Goal: Task Accomplishment & Management: Manage account settings

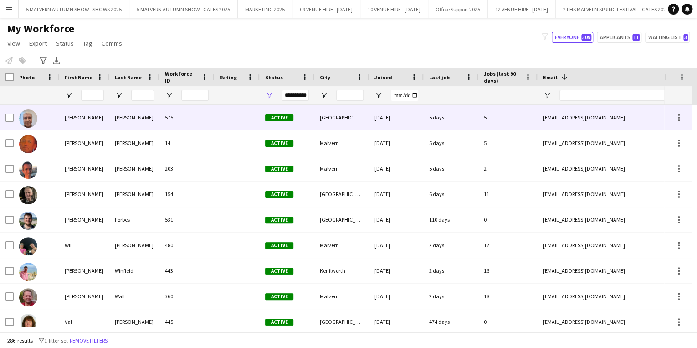
scroll to position [0, 110]
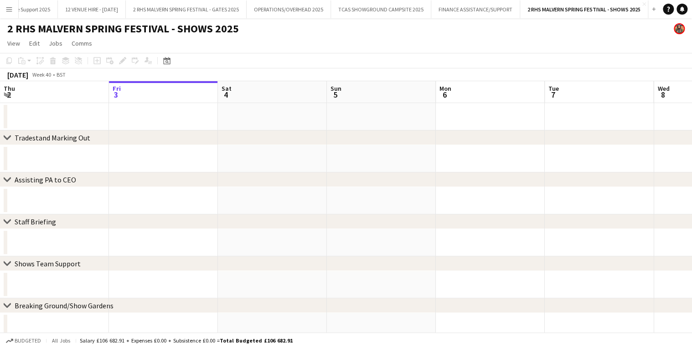
click at [9, 6] on app-icon "Menu" at bounding box center [8, 8] width 7 height 7
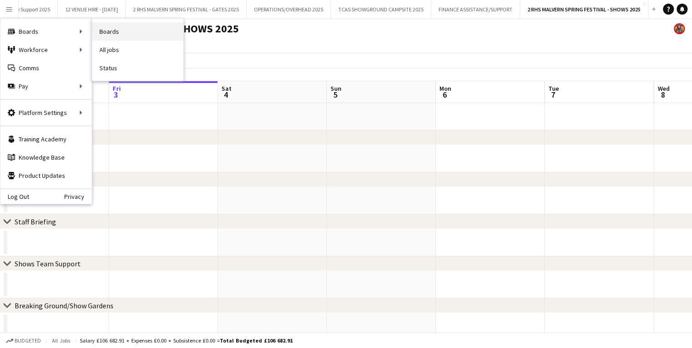
click at [122, 32] on link "Boards" at bounding box center [137, 31] width 91 height 18
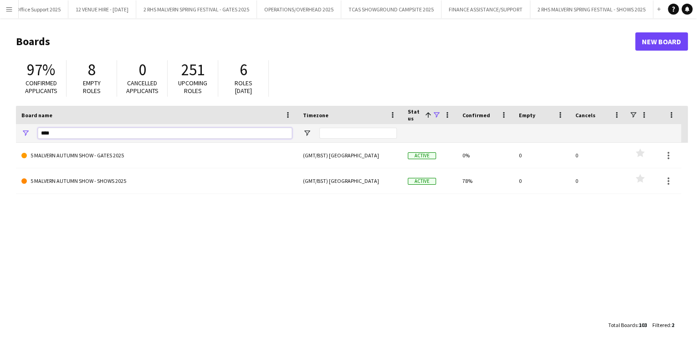
click at [165, 137] on input "****" at bounding box center [165, 133] width 254 height 11
click at [164, 137] on input "****" at bounding box center [165, 133] width 254 height 11
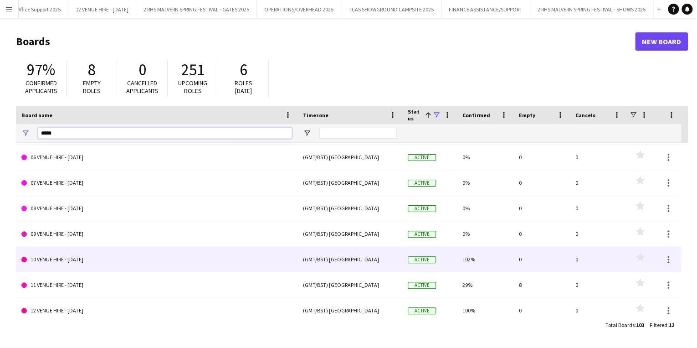
scroll to position [133, 0]
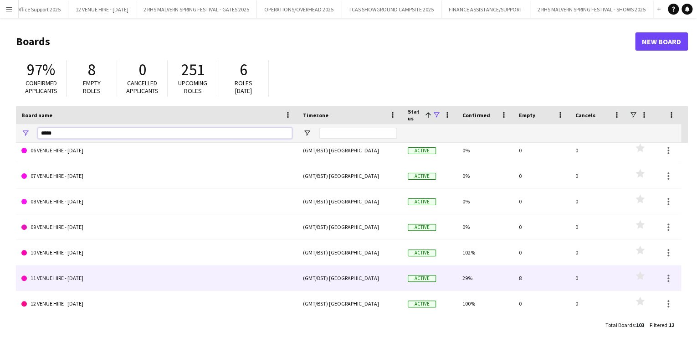
type input "*****"
click at [112, 277] on link "11 VENUE HIRE - [DATE]" at bounding box center [156, 278] width 271 height 26
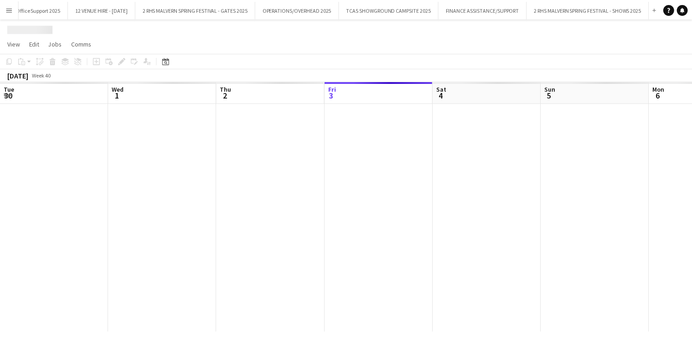
scroll to position [0, 580]
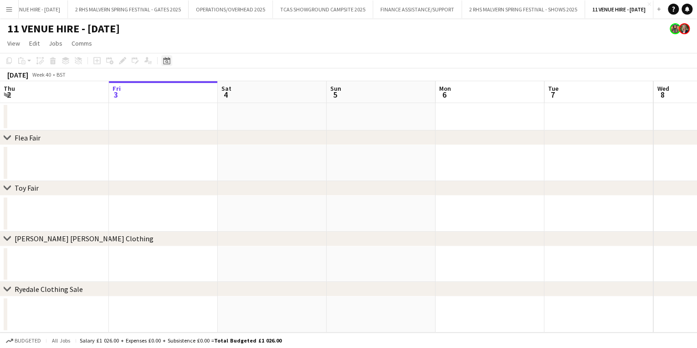
click at [165, 57] on icon at bounding box center [166, 60] width 7 height 7
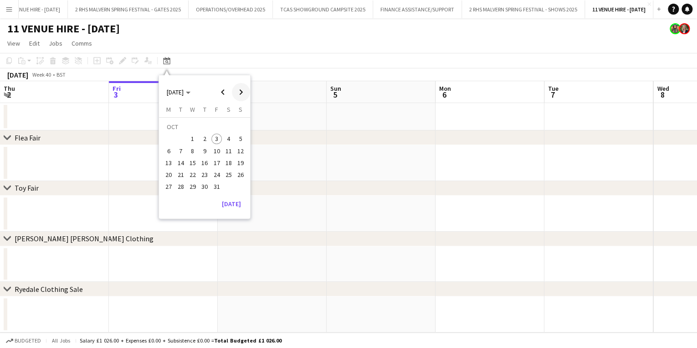
click at [240, 94] on span "Next month" at bounding box center [241, 92] width 18 height 18
click at [227, 125] on span "1" at bounding box center [228, 128] width 11 height 13
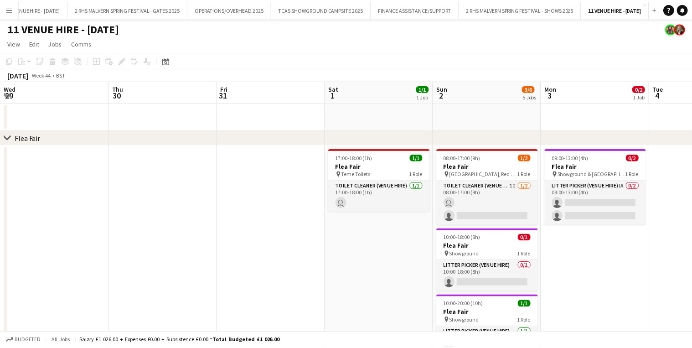
scroll to position [0, 314]
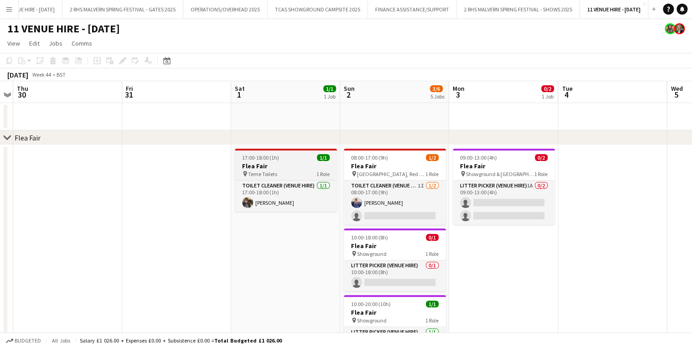
click at [273, 173] on span "Teme Toilets" at bounding box center [262, 173] width 29 height 7
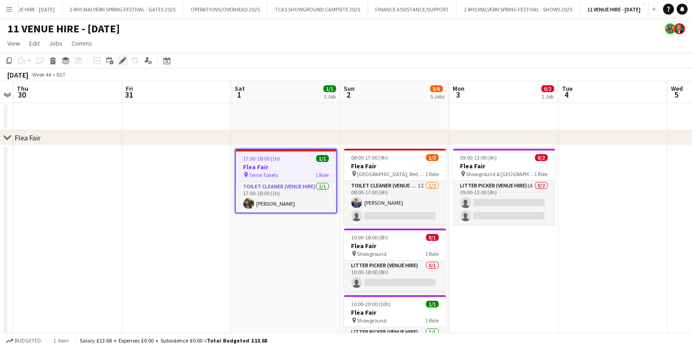
click at [126, 60] on icon "Edit" at bounding box center [122, 60] width 7 height 7
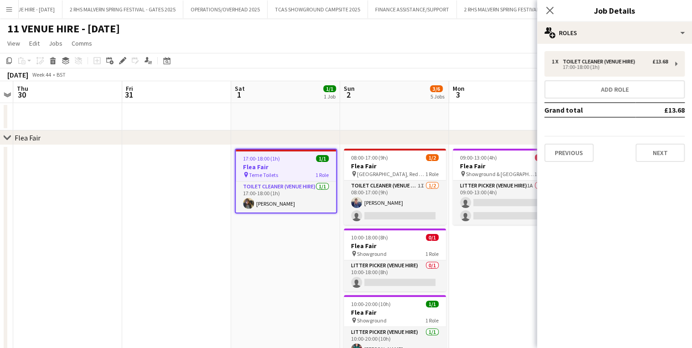
click at [607, 49] on div "1 x Toilet Cleaner (Venue Hire) £13.68 17:00-18:00 (1h) Add role Grand total £1…" at bounding box center [614, 106] width 155 height 125
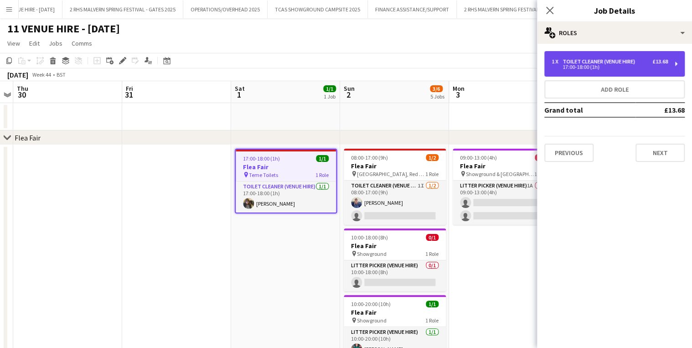
click at [607, 58] on div "Toilet Cleaner (Venue Hire)" at bounding box center [600, 61] width 76 height 6
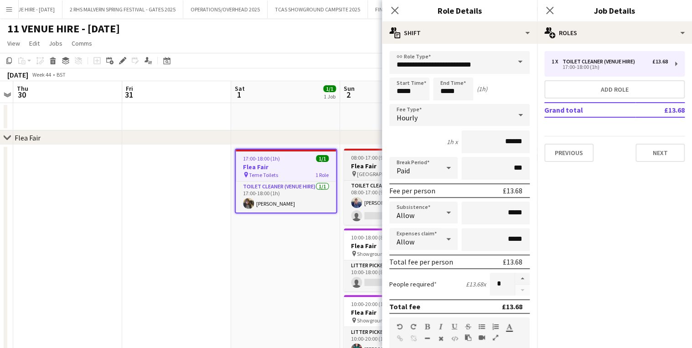
click at [359, 170] on span "[GEOGRAPHIC_DATA], Red Toilets" at bounding box center [391, 173] width 68 height 7
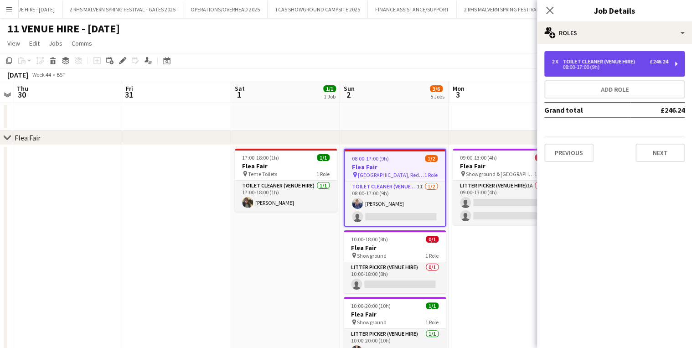
click at [585, 65] on div "08:00-17:00 (9h)" at bounding box center [609, 67] width 116 height 5
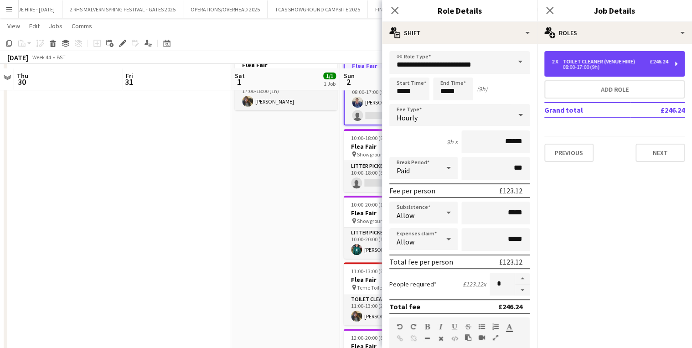
scroll to position [109, 0]
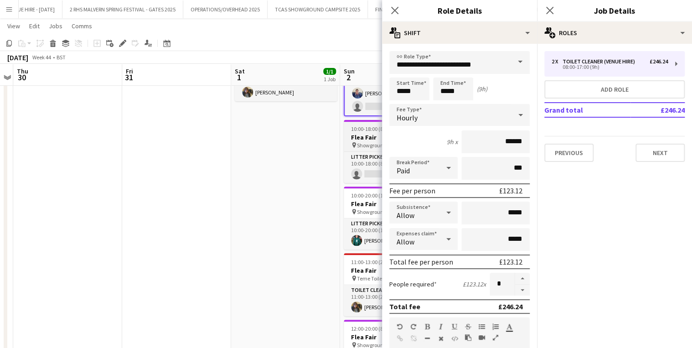
click at [354, 130] on span "10:00-18:00 (8h)" at bounding box center [369, 128] width 37 height 7
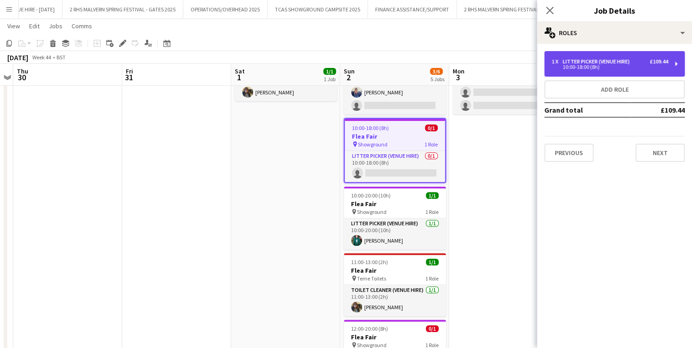
click at [588, 59] on div "Litter Picker (Venue Hire)" at bounding box center [597, 61] width 71 height 6
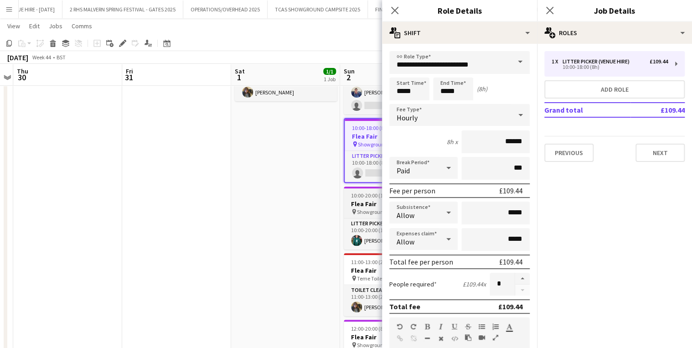
click at [355, 200] on h3 "Flea Fair" at bounding box center [395, 204] width 102 height 8
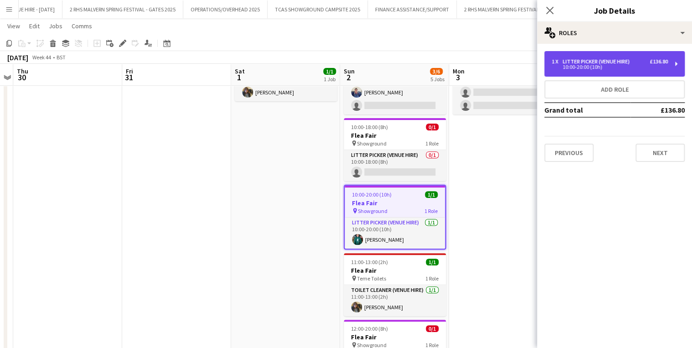
click at [653, 54] on div "1 x Litter Picker (Venue Hire) £136.80 10:00-20:00 (10h)" at bounding box center [614, 64] width 140 height 26
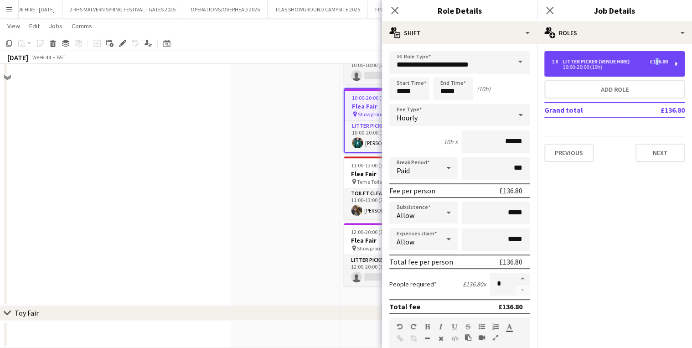
scroll to position [219, 0]
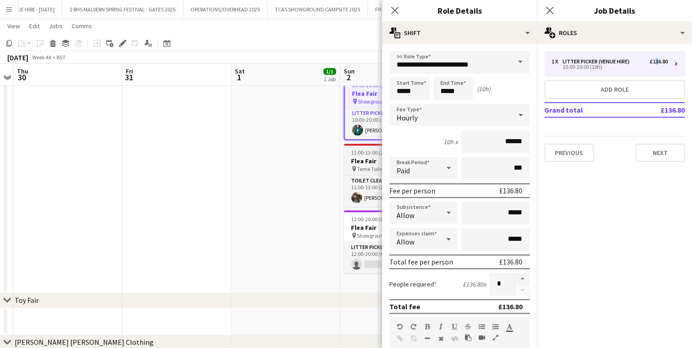
click at [356, 154] on span "11:00-13:00 (2h)" at bounding box center [369, 152] width 37 height 7
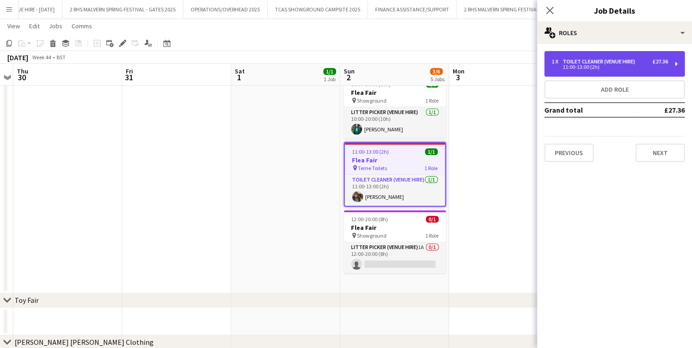
click at [669, 62] on div "1 x Toilet Cleaner (Venue Hire) £27.36 11:00-13:00 (2h)" at bounding box center [614, 64] width 140 height 26
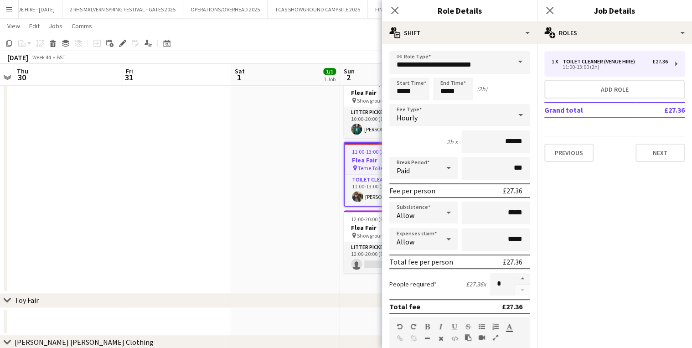
click at [234, 160] on app-date-cell "17:00-18:00 (1h) 1/1 Flea Fair pin Teme Toilets 1 Role Toilet Cleaner (Venue Hi…" at bounding box center [285, 109] width 109 height 368
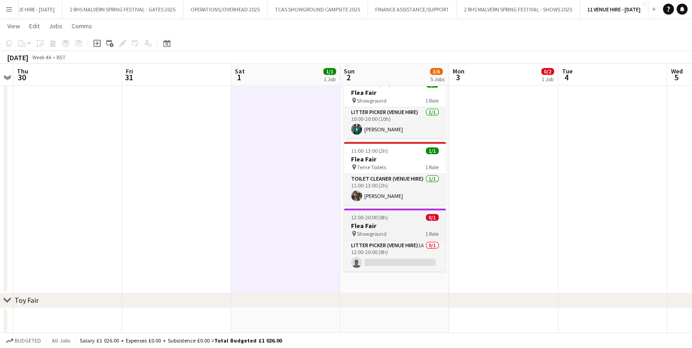
click at [378, 226] on h3 "Flea Fair" at bounding box center [395, 225] width 102 height 8
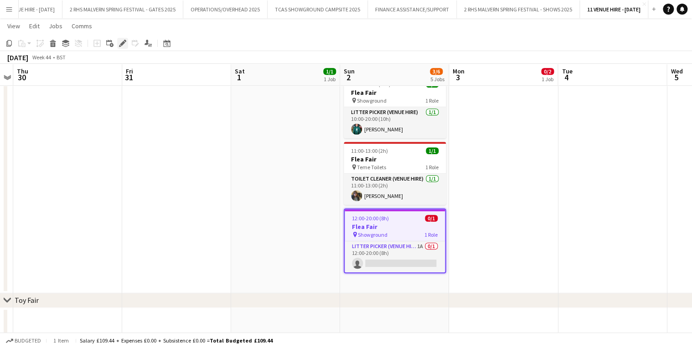
click at [120, 40] on icon "Edit" at bounding box center [122, 43] width 7 height 7
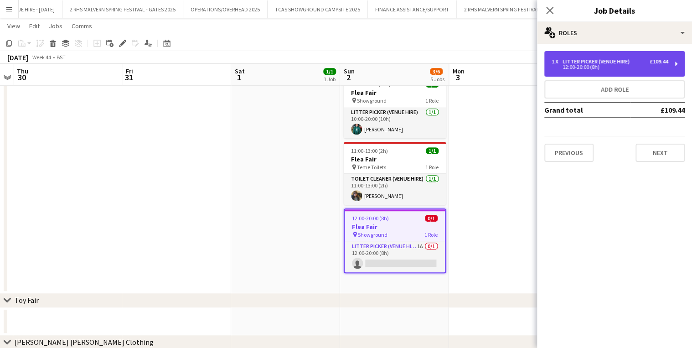
click at [612, 57] on div "1 x Litter Picker (Venue Hire) £109.44 12:00-20:00 (8h)" at bounding box center [614, 64] width 140 height 26
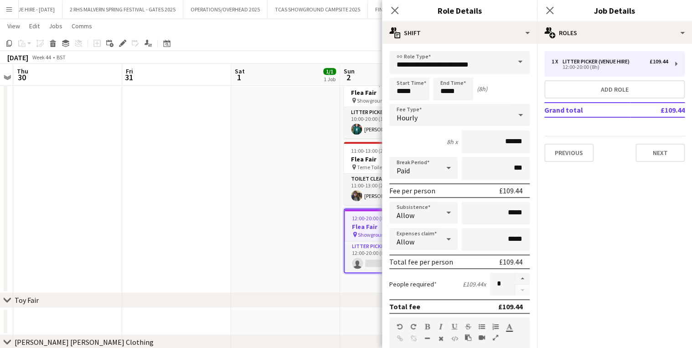
click at [175, 199] on app-date-cell at bounding box center [176, 109] width 109 height 368
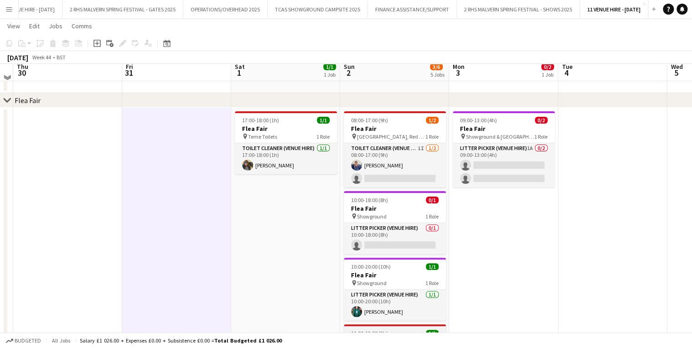
scroll to position [0, 0]
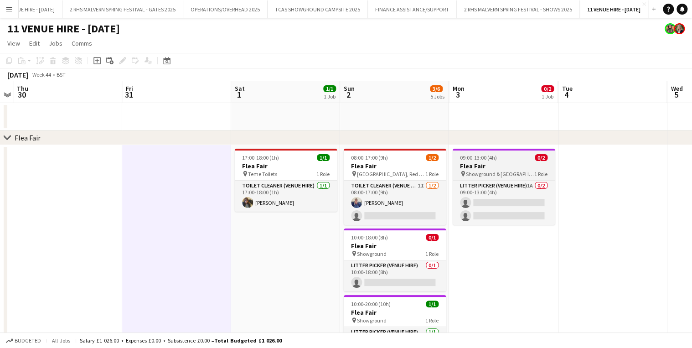
click at [479, 165] on h3 "Flea Fair" at bounding box center [504, 166] width 102 height 8
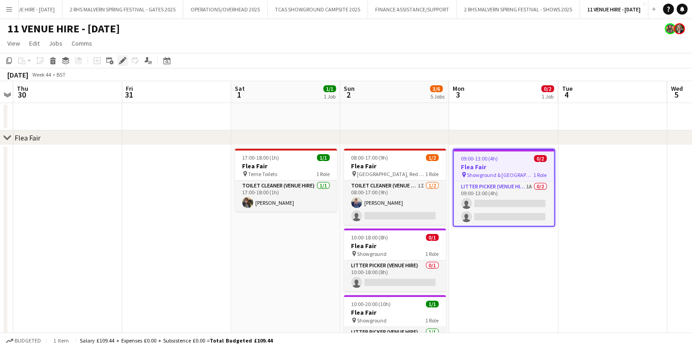
click at [118, 65] on div "Edit" at bounding box center [122, 60] width 11 height 11
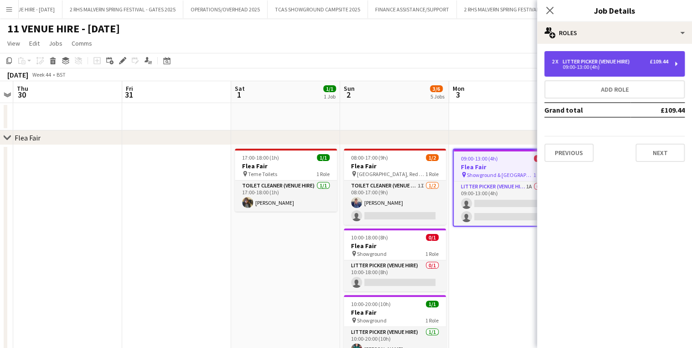
click at [657, 73] on div "2 x Litter Picker (Venue Hire) £109.44 09:00-13:00 (4h)" at bounding box center [614, 64] width 140 height 26
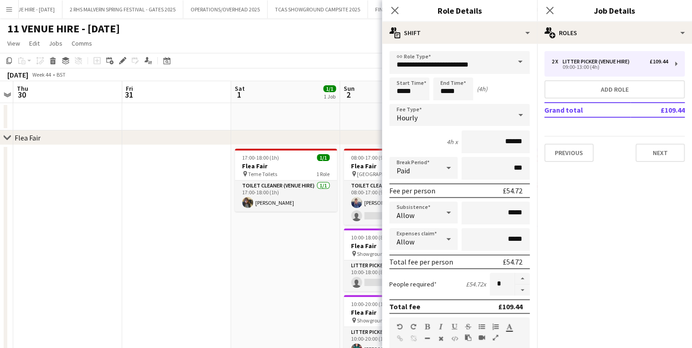
click at [131, 242] on app-date-cell at bounding box center [176, 329] width 109 height 368
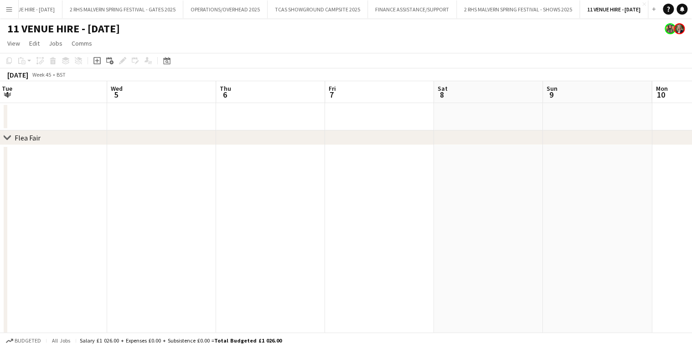
drag, startPoint x: 588, startPoint y: 89, endPoint x: -85, endPoint y: 128, distance: 674.2
click at [0, 128] on html "Menu Boards Boards Boards All jobs Status Workforce Workforce My Workforce Recr…" at bounding box center [346, 327] width 692 height 654
drag, startPoint x: 548, startPoint y: 92, endPoint x: -13, endPoint y: 108, distance: 561.2
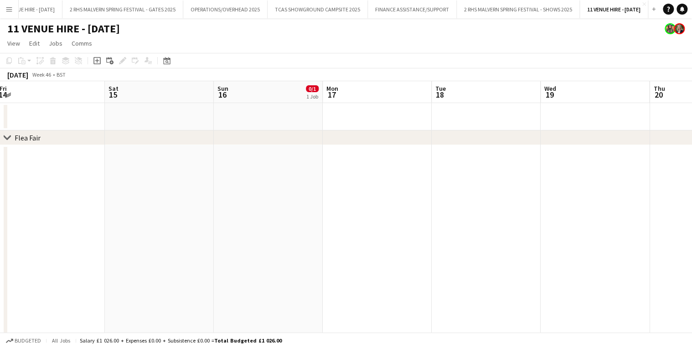
drag, startPoint x: 604, startPoint y: 87, endPoint x: 61, endPoint y: 99, distance: 543.3
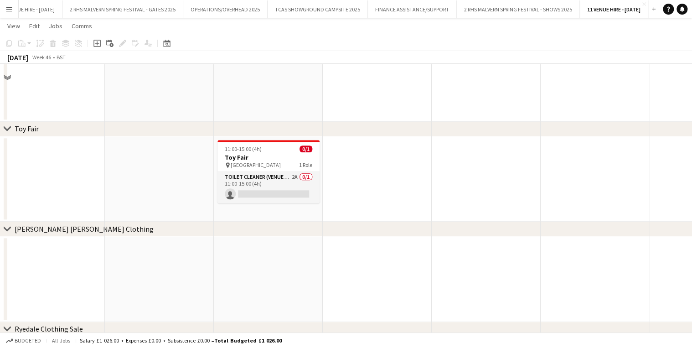
scroll to position [348, 0]
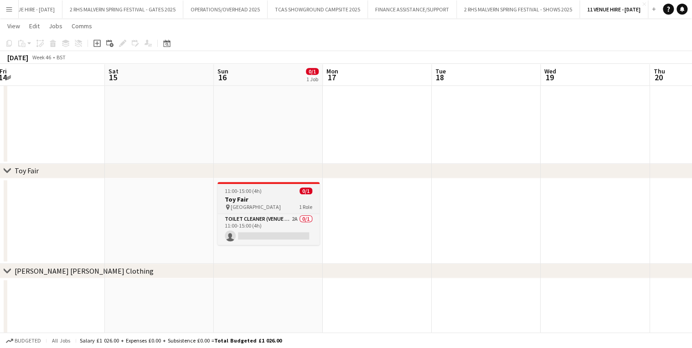
click at [261, 198] on h3 "Toy Fair" at bounding box center [268, 199] width 102 height 8
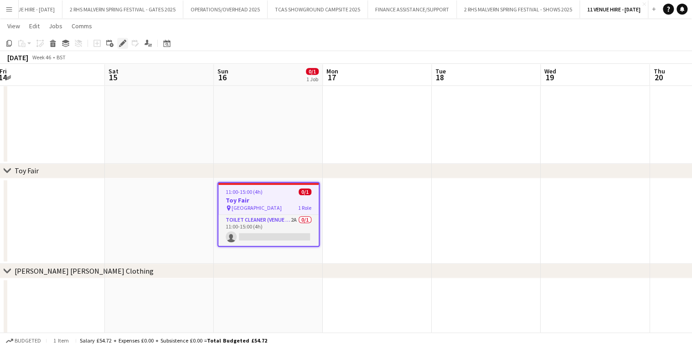
click at [125, 44] on icon "Edit" at bounding box center [122, 43] width 7 height 7
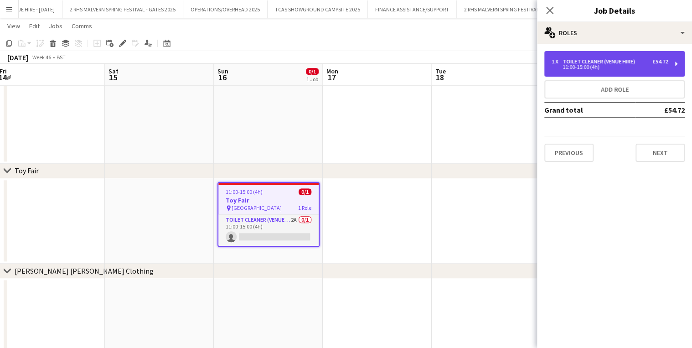
click at [617, 67] on div "11:00-15:00 (4h)" at bounding box center [609, 67] width 116 height 5
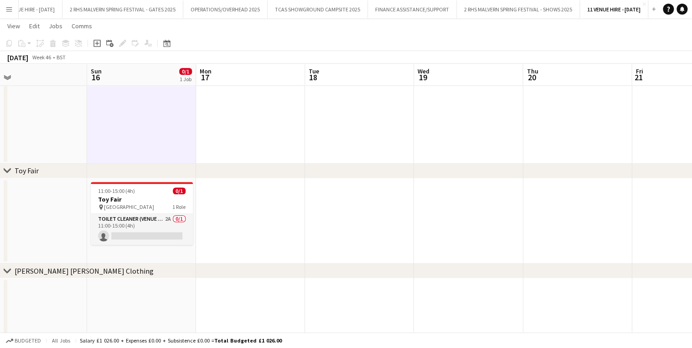
scroll to position [0, 219]
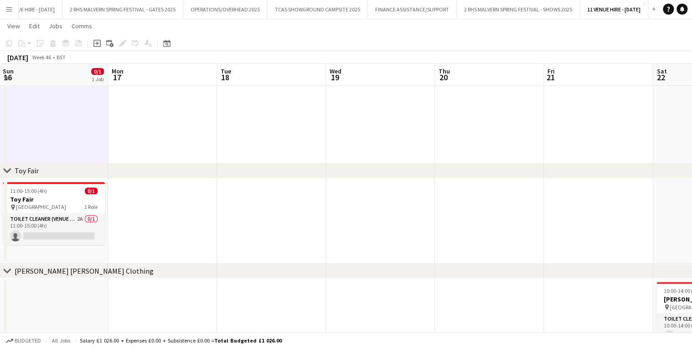
drag, startPoint x: 417, startPoint y: 80, endPoint x: -44, endPoint y: 35, distance: 462.5
click at [0, 35] on html "Menu Boards Boards Boards All jobs Status Workforce Workforce My Workforce Recr…" at bounding box center [346, 36] width 692 height 769
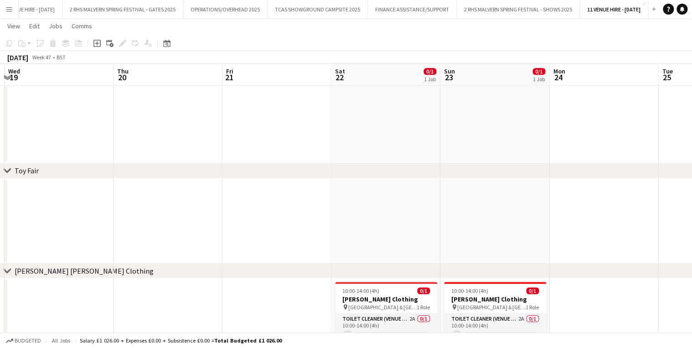
drag, startPoint x: 456, startPoint y: 73, endPoint x: 135, endPoint y: 75, distance: 320.8
click at [135, 74] on app-calendar-viewport "Sun 16 0/1 1 Job Mon 17 Tue 18 Wed 19 Thu 20 Fri 21 Sat 22 0/1 1 Job Sun 23 0/1…" at bounding box center [346, 46] width 692 height 718
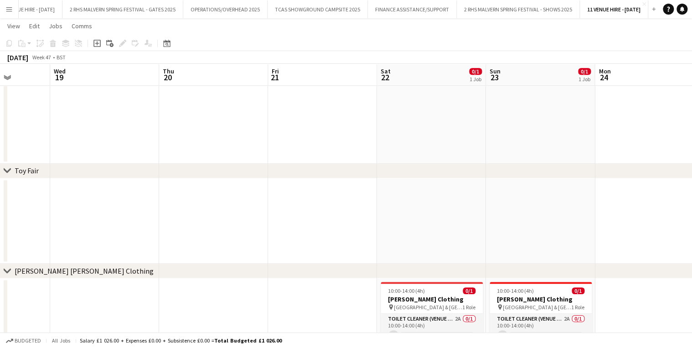
drag, startPoint x: 535, startPoint y: 73, endPoint x: 361, endPoint y: 118, distance: 179.9
click at [367, 67] on app-calendar-viewport "Sun 16 0/1 1 Job Mon 17 Tue 18 Wed 19 Thu 20 Fri 21 Sat 22 0/1 1 Job Sun 23 0/1…" at bounding box center [346, 46] width 692 height 718
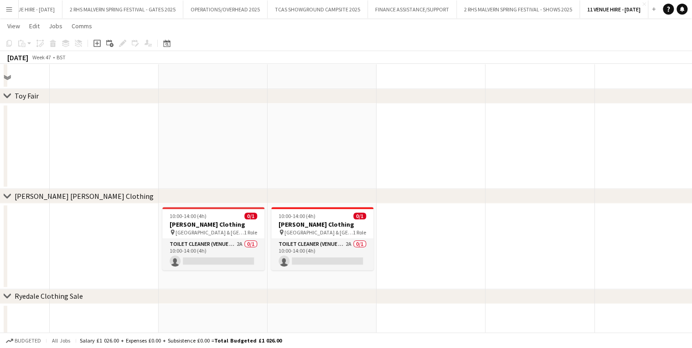
scroll to position [479, 0]
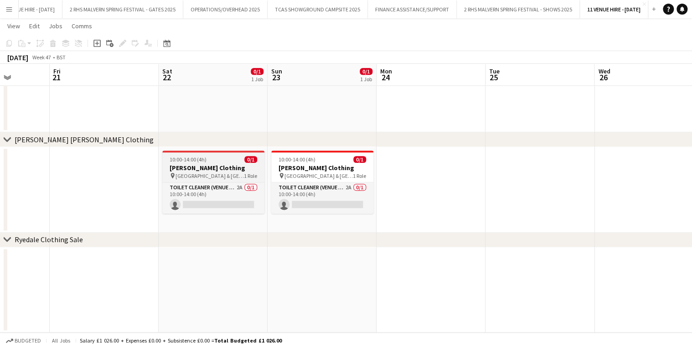
click at [202, 162] on span "10:00-14:00 (4h)" at bounding box center [188, 159] width 37 height 7
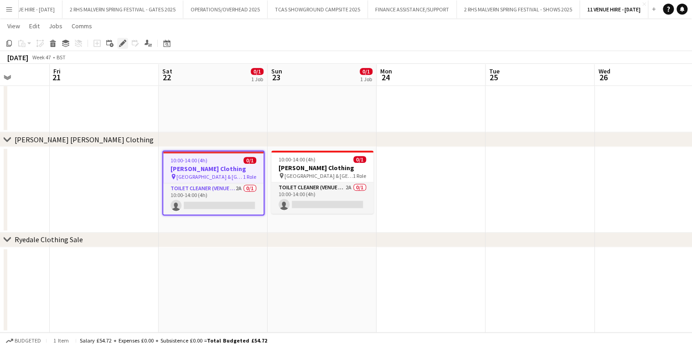
click at [122, 43] on icon at bounding box center [122, 43] width 5 height 5
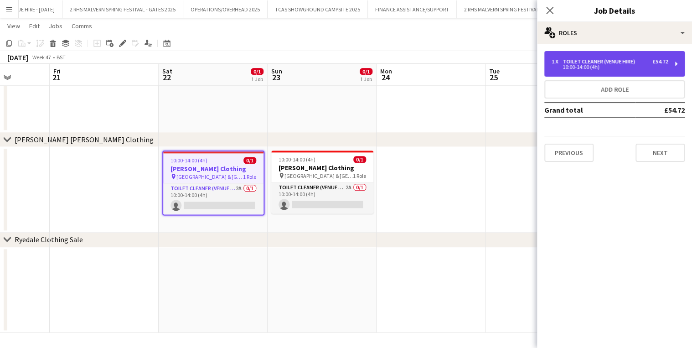
click at [673, 59] on div "1 x Toilet Cleaner (Venue Hire) £54.72 10:00-14:00 (4h)" at bounding box center [614, 64] width 140 height 26
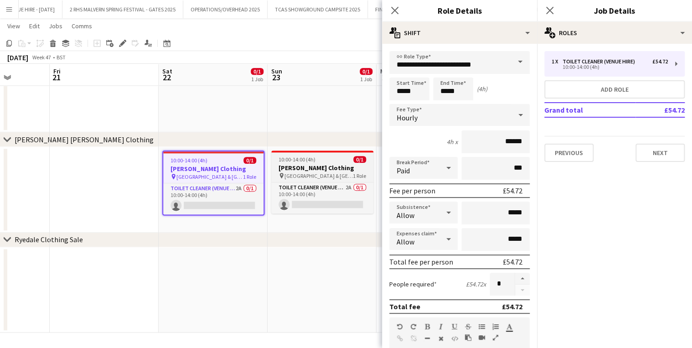
click at [311, 166] on h3 "[PERSON_NAME] Clothing" at bounding box center [322, 168] width 102 height 8
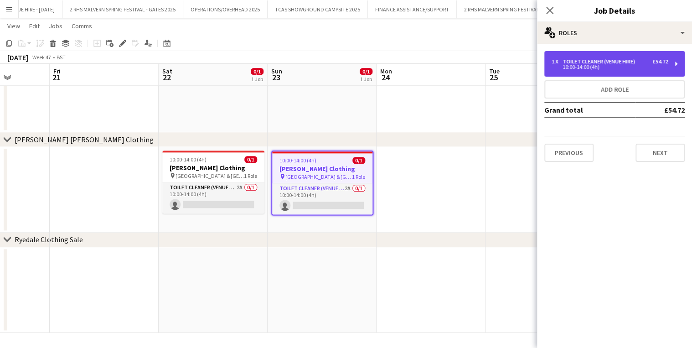
click at [594, 72] on div "1 x Toilet Cleaner (Venue Hire) £54.72 10:00-14:00 (4h)" at bounding box center [614, 64] width 140 height 26
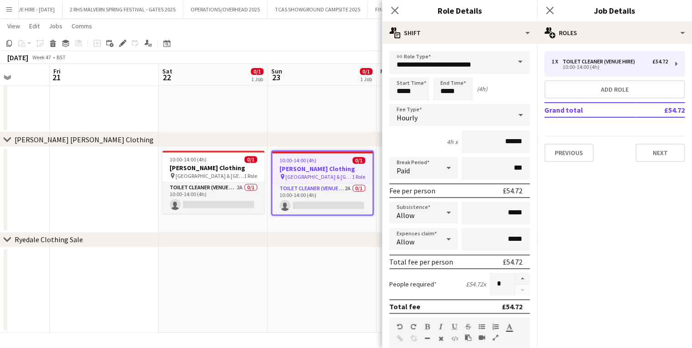
click at [117, 165] on app-date-cell at bounding box center [104, 190] width 109 height 86
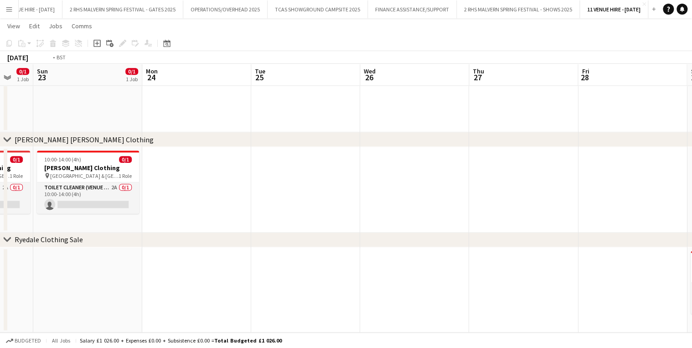
drag, startPoint x: 347, startPoint y: 85, endPoint x: 81, endPoint y: 85, distance: 265.7
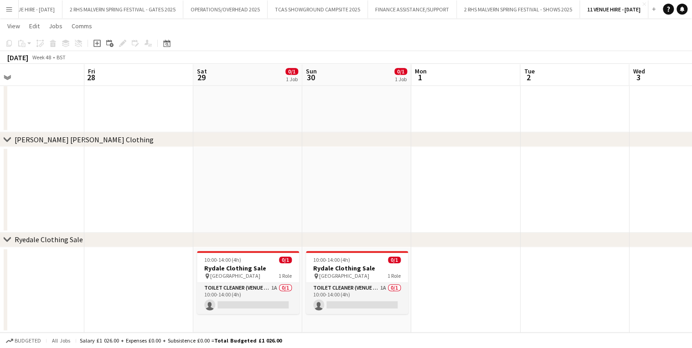
scroll to position [0, 363]
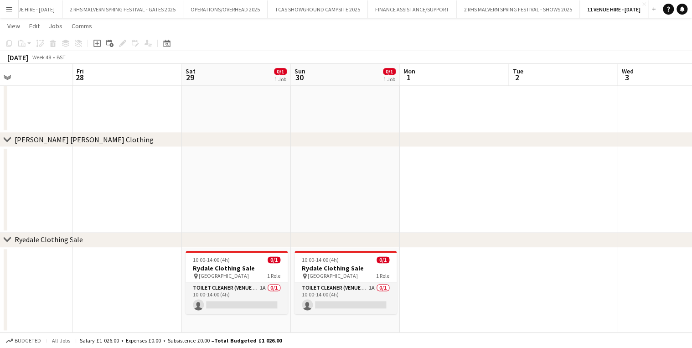
drag, startPoint x: 463, startPoint y: 75, endPoint x: 177, endPoint y: 75, distance: 285.7
click at [237, 259] on div "10:00-14:00 (4h) 0/1" at bounding box center [236, 259] width 102 height 7
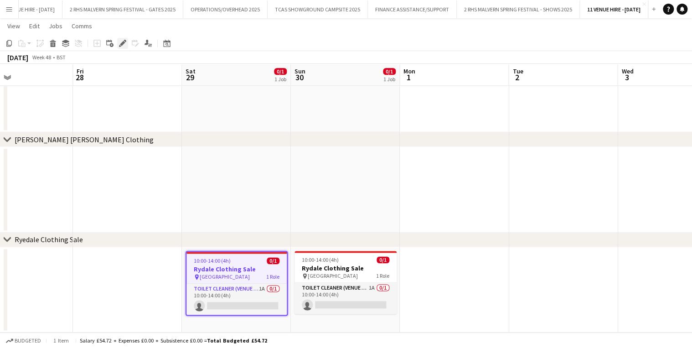
click at [124, 40] on icon at bounding box center [125, 41] width 2 height 2
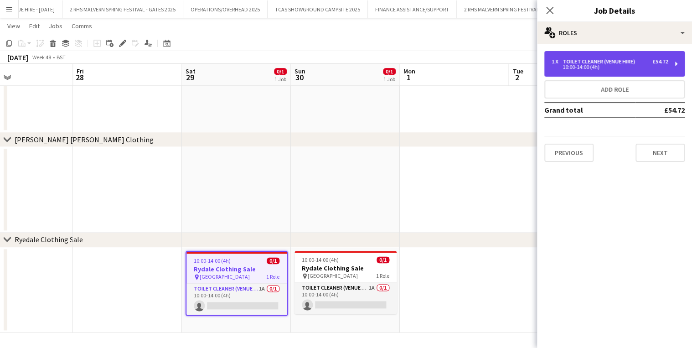
click at [649, 65] on div "10:00-14:00 (4h)" at bounding box center [609, 67] width 116 height 5
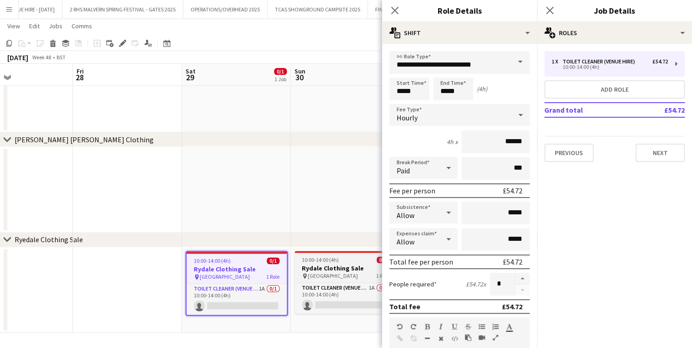
click at [336, 275] on div "pin [GEOGRAPHIC_DATA] 1 Role" at bounding box center [345, 275] width 102 height 7
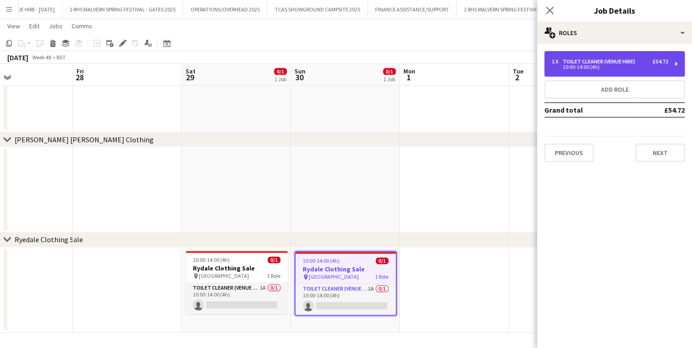
click at [660, 62] on div "£54.72" at bounding box center [659, 61] width 15 height 6
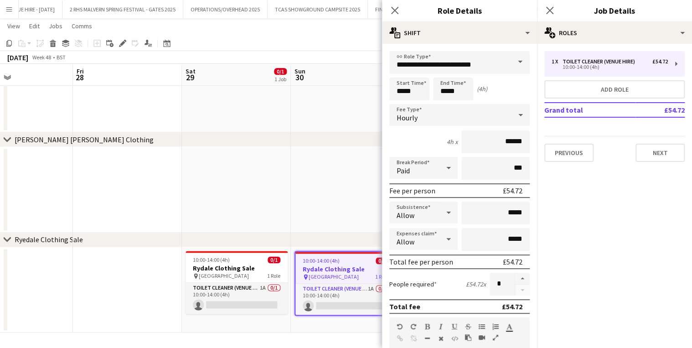
click at [234, 183] on app-date-cell at bounding box center [236, 190] width 109 height 86
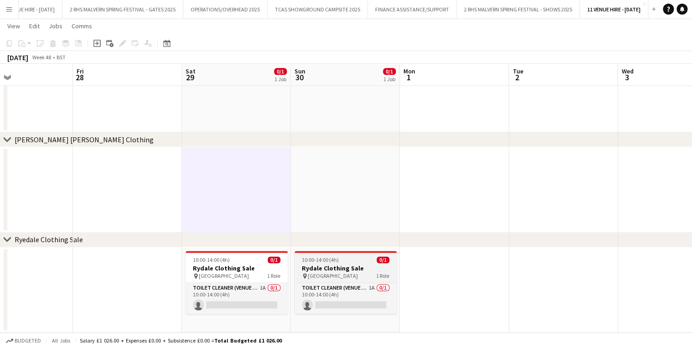
click at [315, 273] on span "[GEOGRAPHIC_DATA]" at bounding box center [333, 275] width 50 height 7
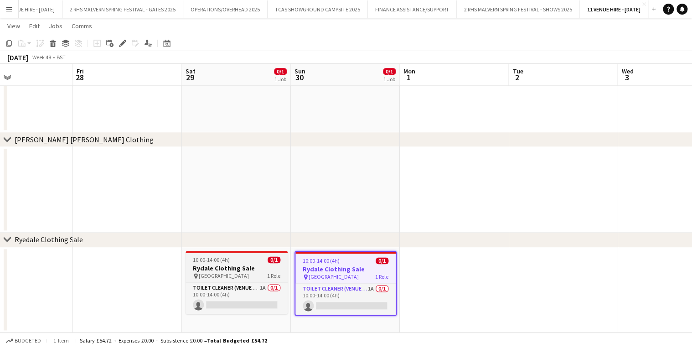
click at [264, 268] on h3 "Rydale Clothing Sale" at bounding box center [236, 268] width 102 height 8
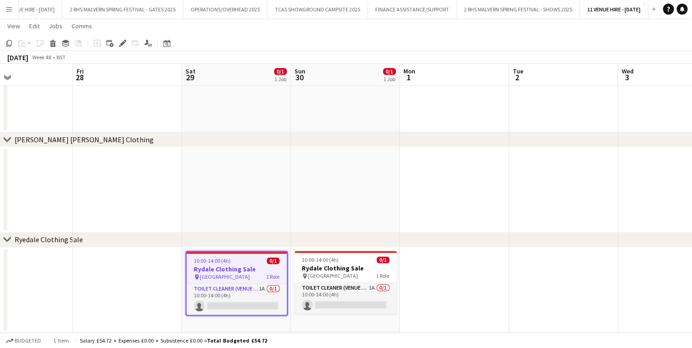
click at [238, 193] on app-date-cell at bounding box center [236, 190] width 109 height 86
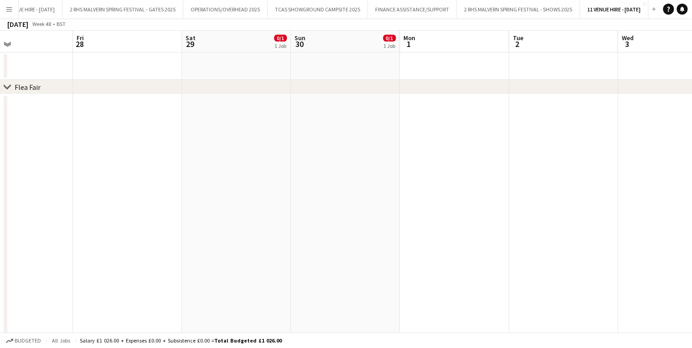
scroll to position [0, 0]
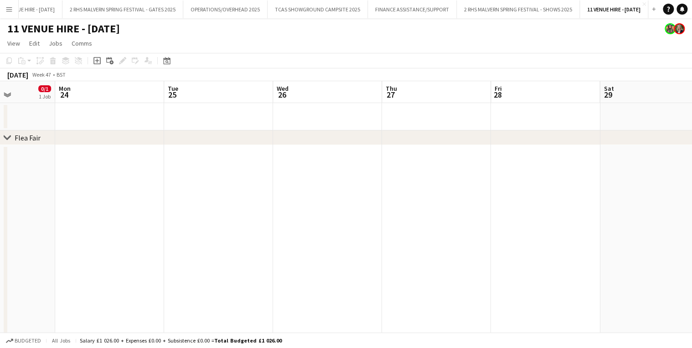
drag, startPoint x: 245, startPoint y: 93, endPoint x: 680, endPoint y: 98, distance: 435.2
drag, startPoint x: 188, startPoint y: 99, endPoint x: 604, endPoint y: 96, distance: 416.1
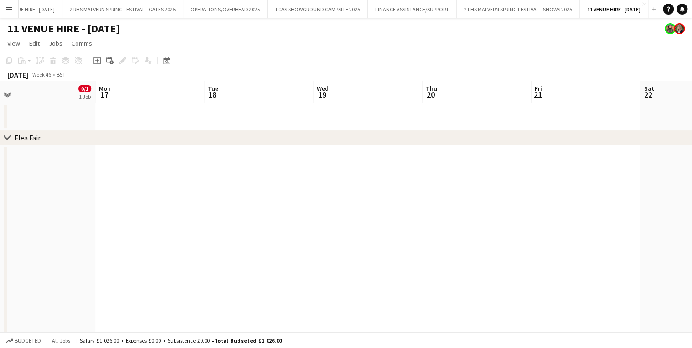
drag, startPoint x: 282, startPoint y: 90, endPoint x: 592, endPoint y: 95, distance: 310.8
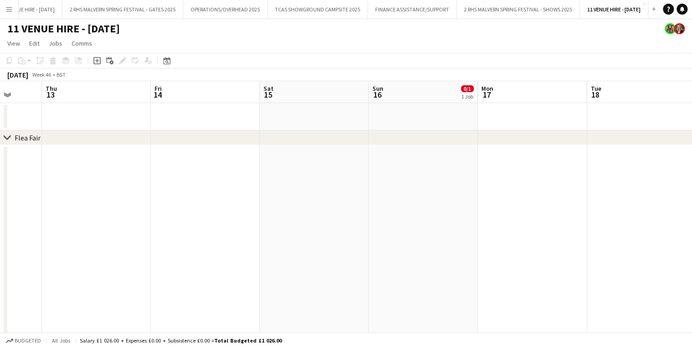
drag, startPoint x: 247, startPoint y: 95, endPoint x: 590, endPoint y: 100, distance: 342.7
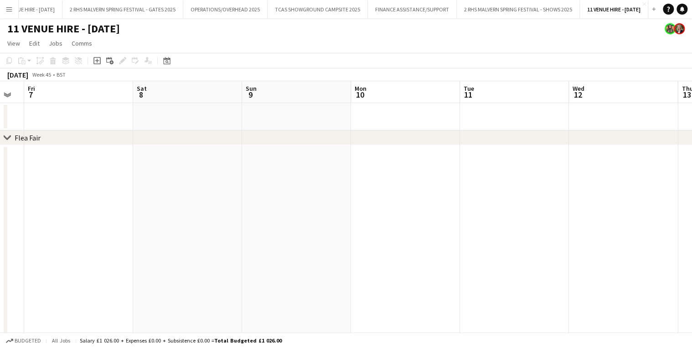
drag, startPoint x: 102, startPoint y: 89, endPoint x: 632, endPoint y: 100, distance: 530.1
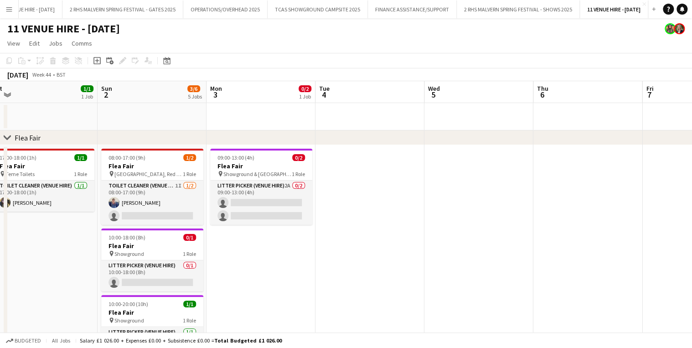
drag, startPoint x: 128, startPoint y: 94, endPoint x: 695, endPoint y: 94, distance: 567.4
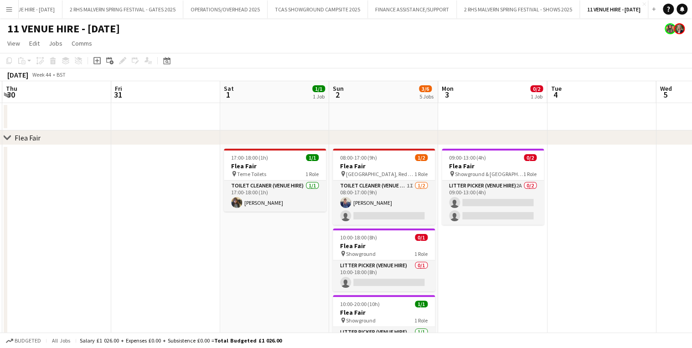
drag, startPoint x: 123, startPoint y: 95, endPoint x: 242, endPoint y: 93, distance: 119.9
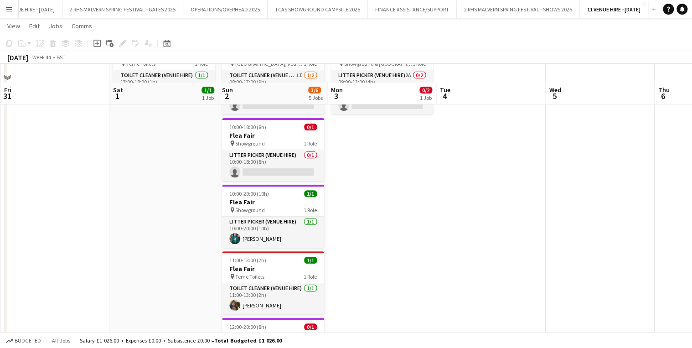
scroll to position [182, 0]
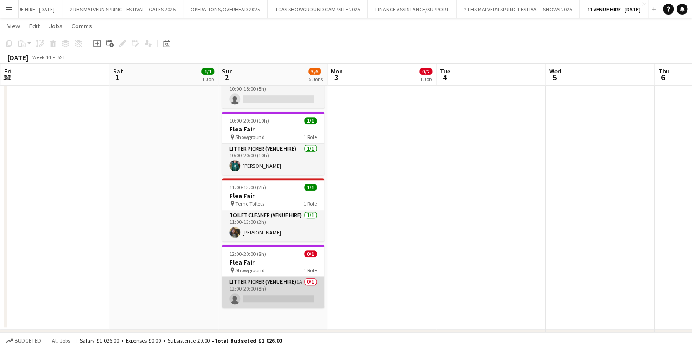
click at [282, 287] on app-card-role "Litter Picker (Venue Hire) 1A 0/1 12:00-20:00 (8h) single-neutral-actions" at bounding box center [273, 292] width 102 height 31
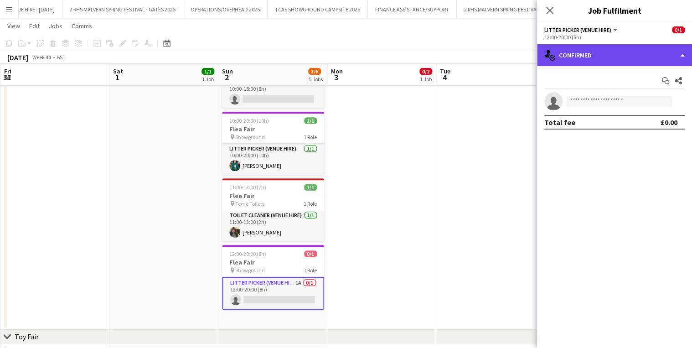
click at [624, 56] on div "single-neutral-actions-check-2 Confirmed" at bounding box center [614, 55] width 155 height 22
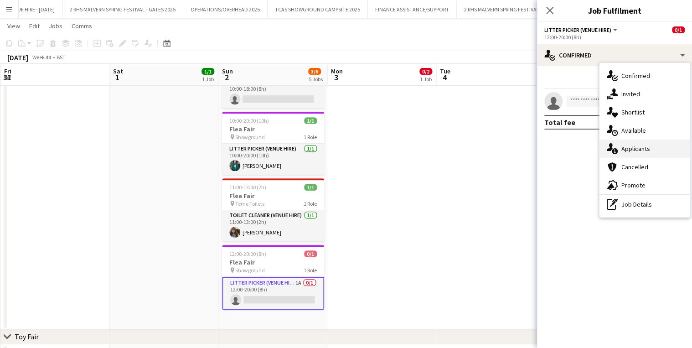
click at [638, 146] on span "Applicants" at bounding box center [635, 148] width 29 height 8
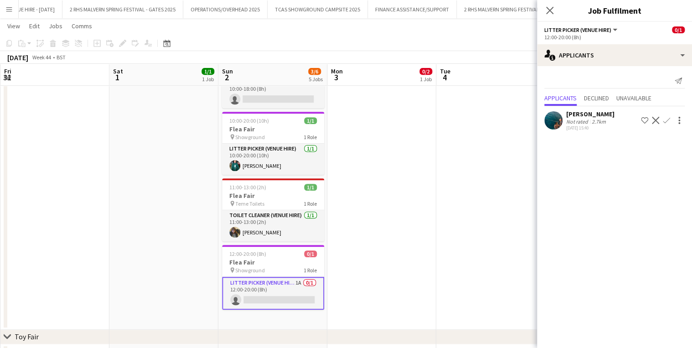
click at [426, 184] on app-date-cell "09:00-13:00 (4h) 0/2 Flea Fair pin Showground & [GEOGRAPHIC_DATA] 1 Role Litter…" at bounding box center [381, 146] width 109 height 368
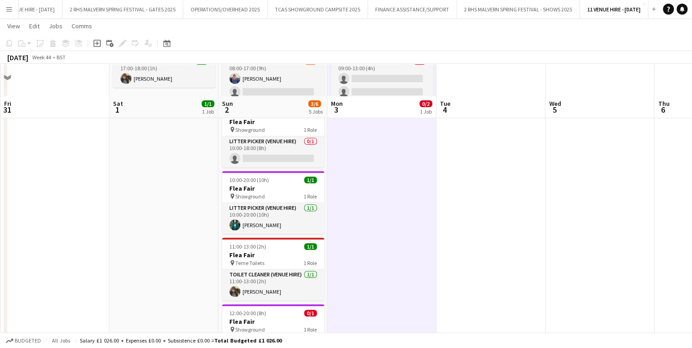
scroll to position [73, 0]
